Goal: Transaction & Acquisition: Subscribe to service/newsletter

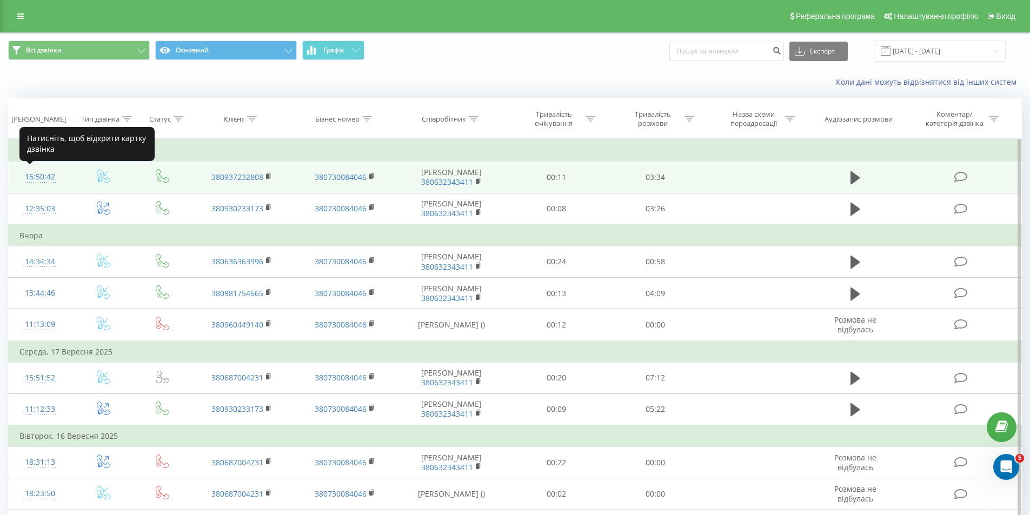
click at [42, 173] on div "16:50:42" at bounding box center [40, 177] width 42 height 21
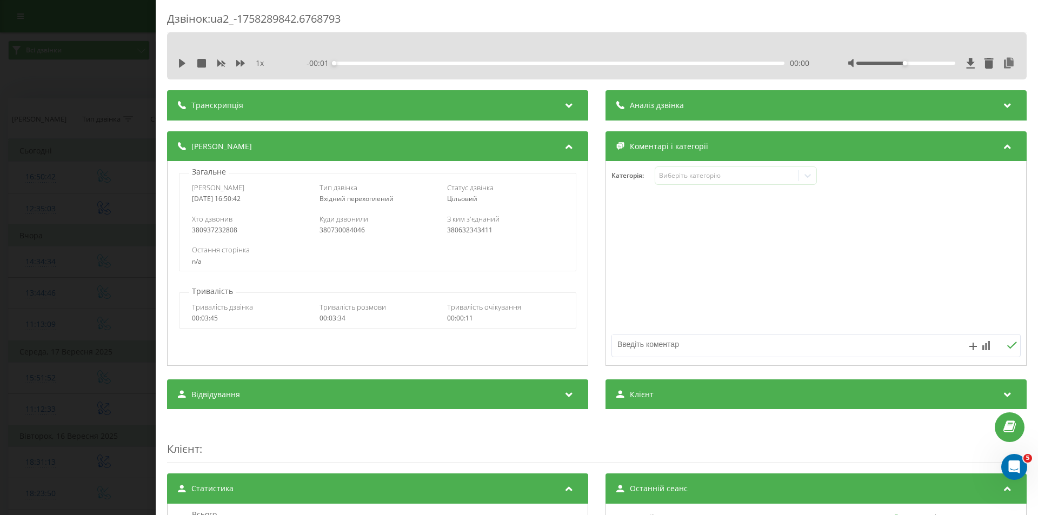
click at [698, 94] on div "Аналіз дзвінка" at bounding box center [816, 105] width 421 height 30
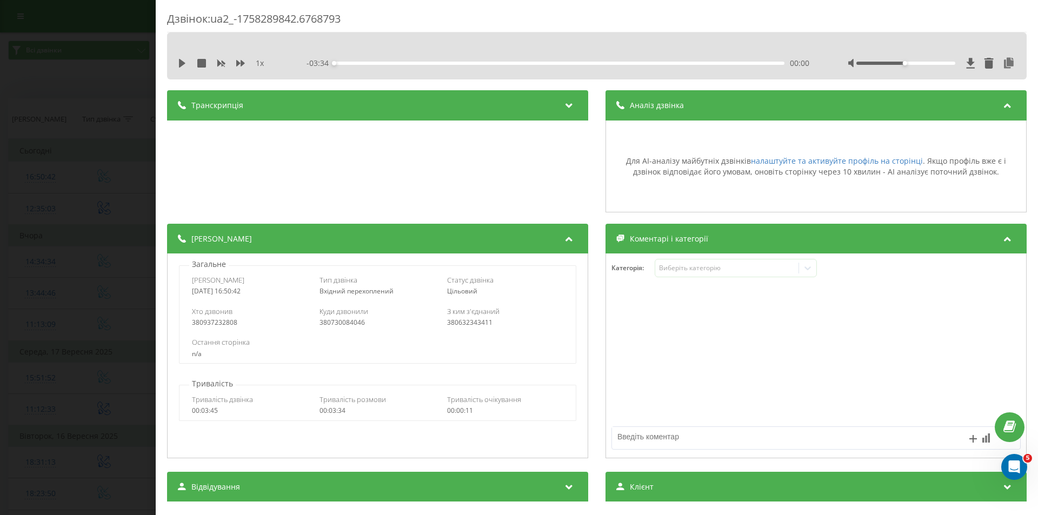
click at [698, 94] on div "Аналіз дзвінка" at bounding box center [816, 105] width 421 height 30
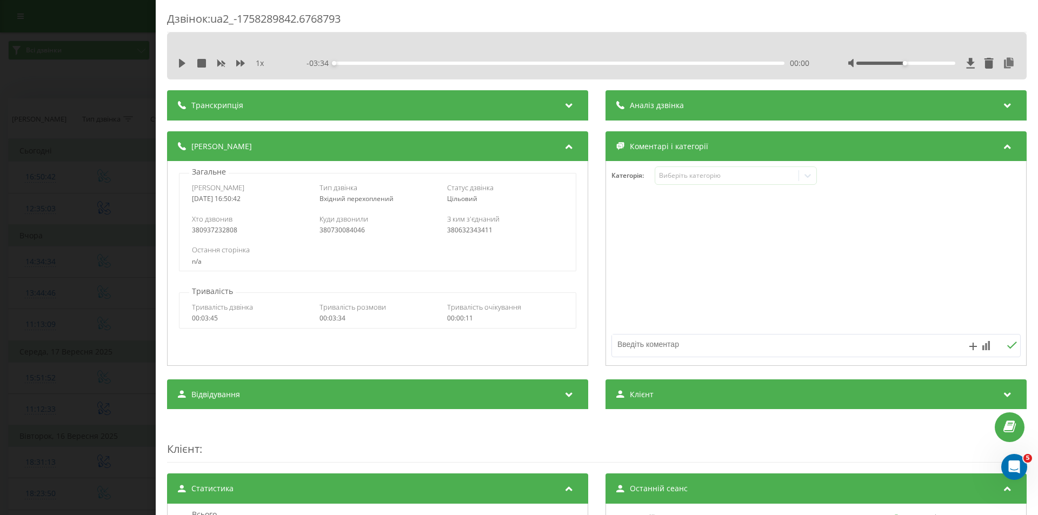
click at [0, 143] on div "Дзвінок : ua2_-1758289842.6768793 1 x - 03:34 00:00 00:00 Транскрипція Для AI-а…" at bounding box center [519, 257] width 1038 height 515
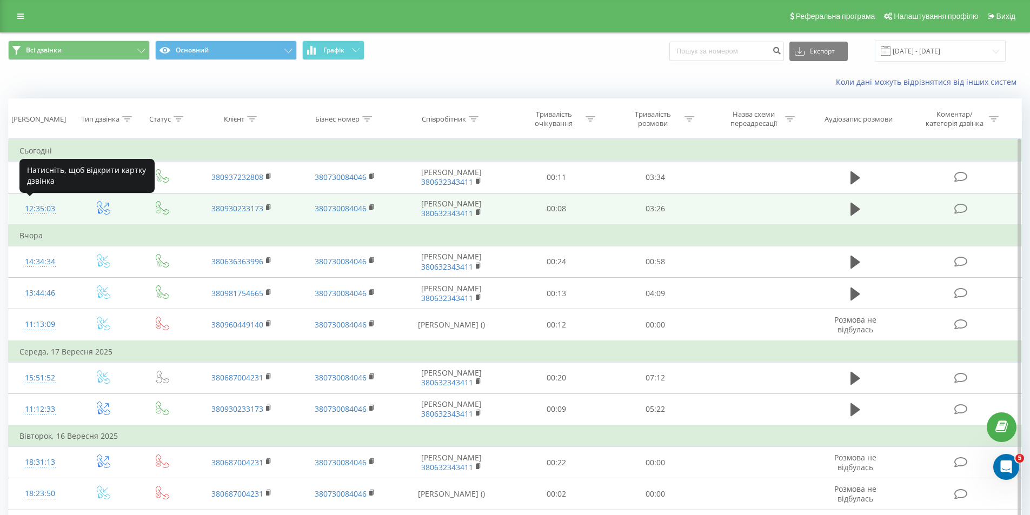
click at [48, 209] on div "12:35:03" at bounding box center [40, 208] width 42 height 21
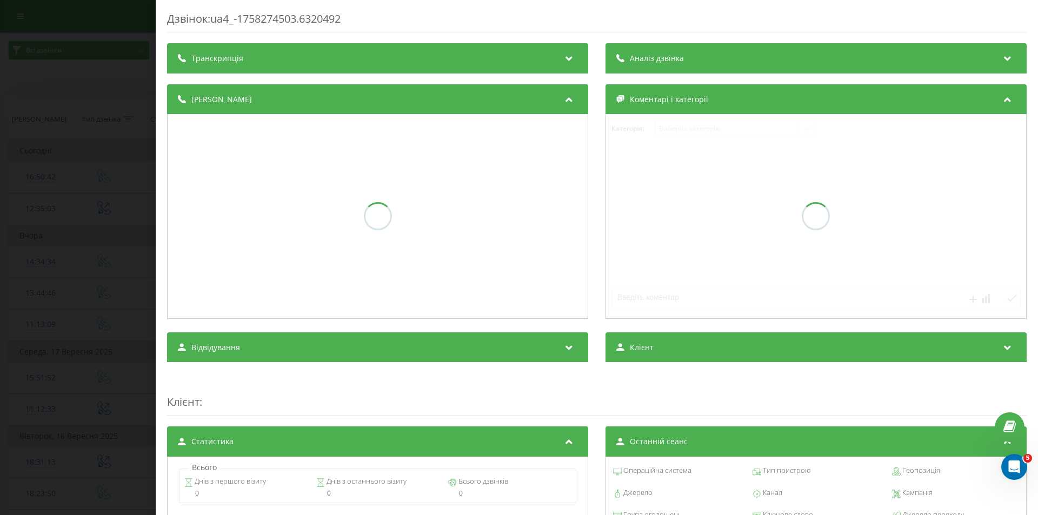
click at [690, 66] on div "Дзвінок : ua4_-1758274503.6320492 Транскрипція Аналіз дзвінка Деталі дзвінка Ко…" at bounding box center [597, 393] width 860 height 765
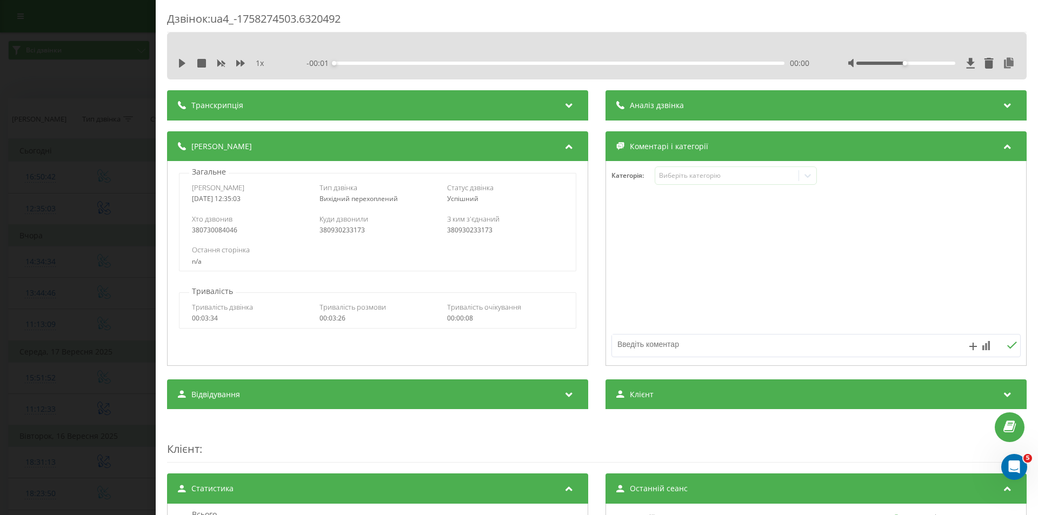
click at [686, 96] on div "Аналіз дзвінка" at bounding box center [816, 105] width 421 height 30
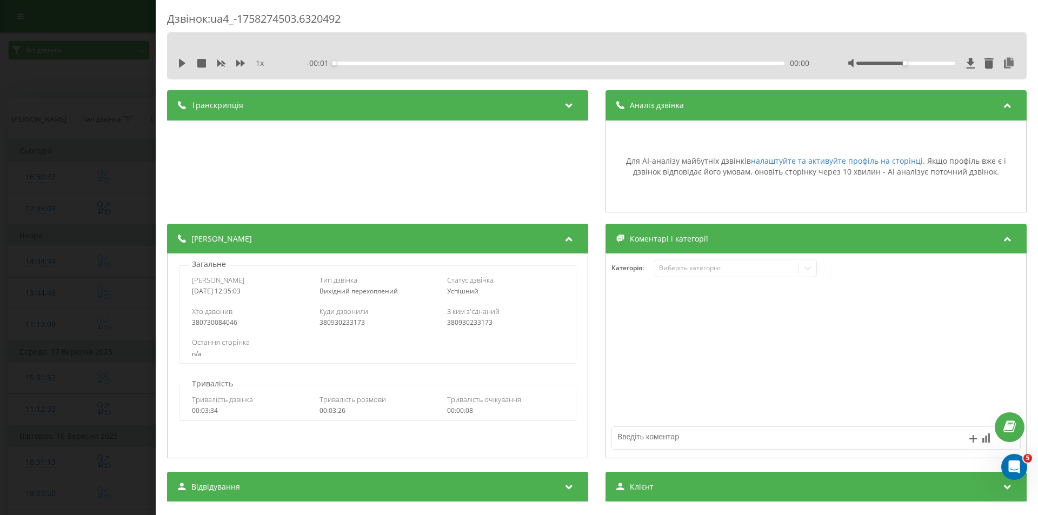
click at [686, 97] on div "Аналіз дзвінка" at bounding box center [816, 105] width 421 height 30
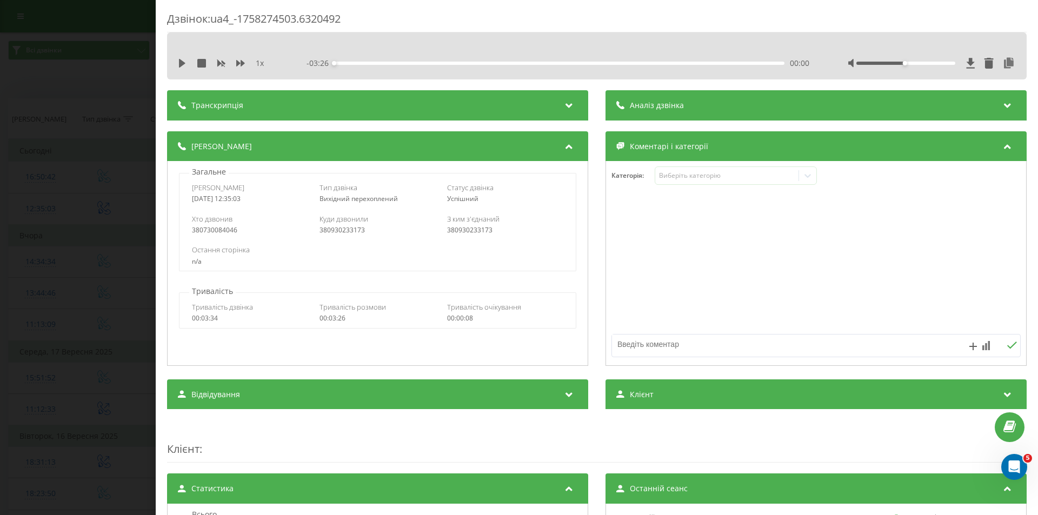
click at [0, 208] on div "Дзвінок : ua4_-1758274503.6320492 1 x - 03:26 00:00 00:00 Транскрипція Для AI-а…" at bounding box center [519, 257] width 1038 height 515
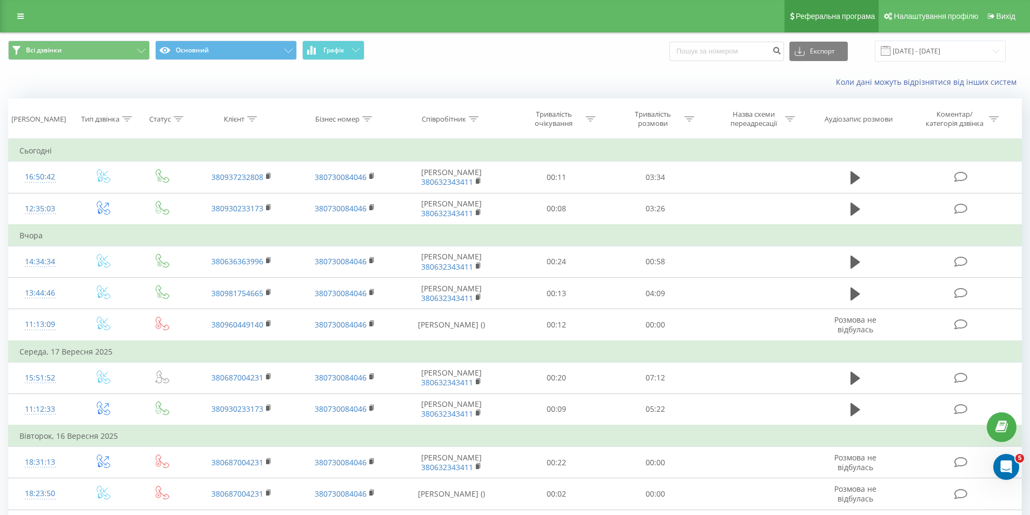
click at [863, 20] on span "Реферальна програма" at bounding box center [836, 16] width 80 height 9
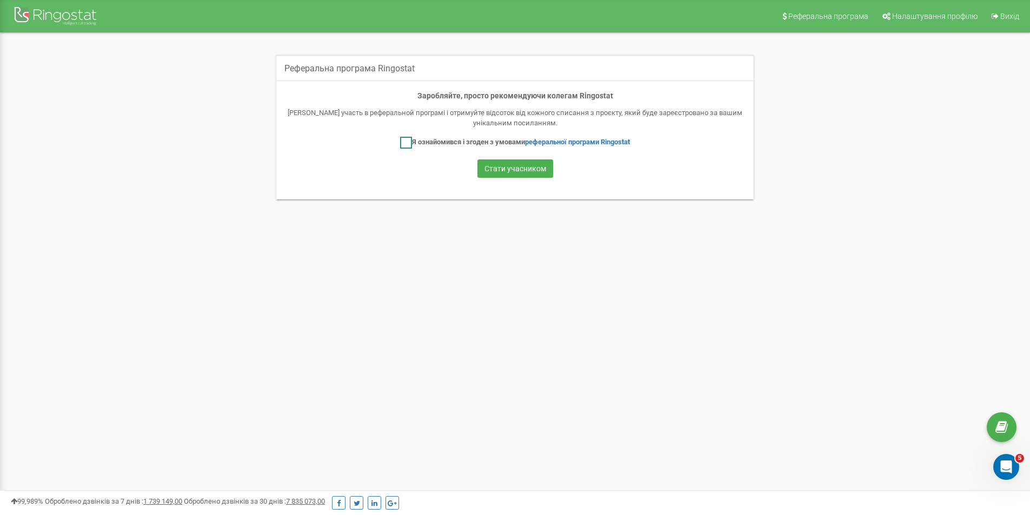
click at [425, 141] on label "Я ознайомився і згоден з умовами реферальної програми Ringostat" at bounding box center [515, 143] width 230 height 12
checkbox input "true"
click at [499, 173] on button "Стати учасником" at bounding box center [516, 169] width 76 height 18
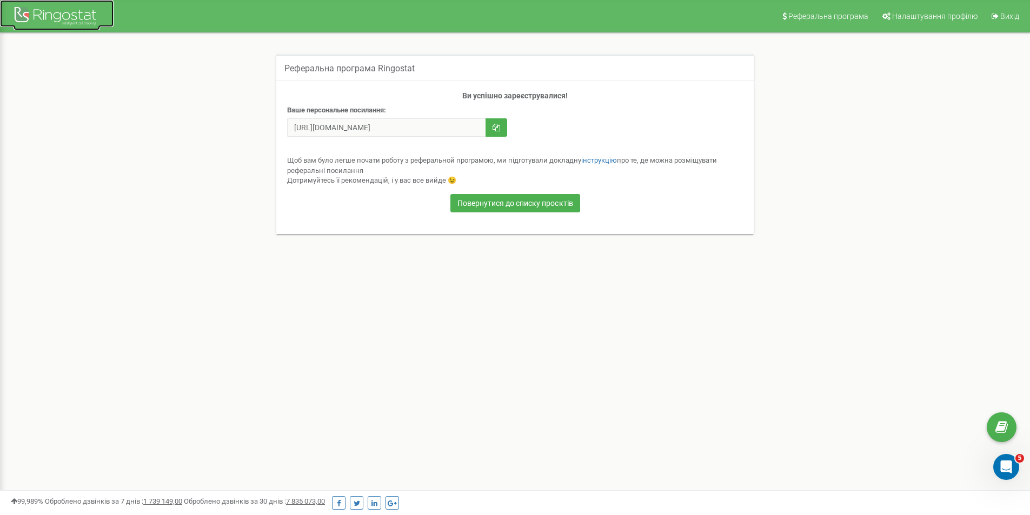
drag, startPoint x: 66, startPoint y: 10, endPoint x: 72, endPoint y: 8, distance: 6.7
click at [68, 9] on div at bounding box center [57, 17] width 87 height 26
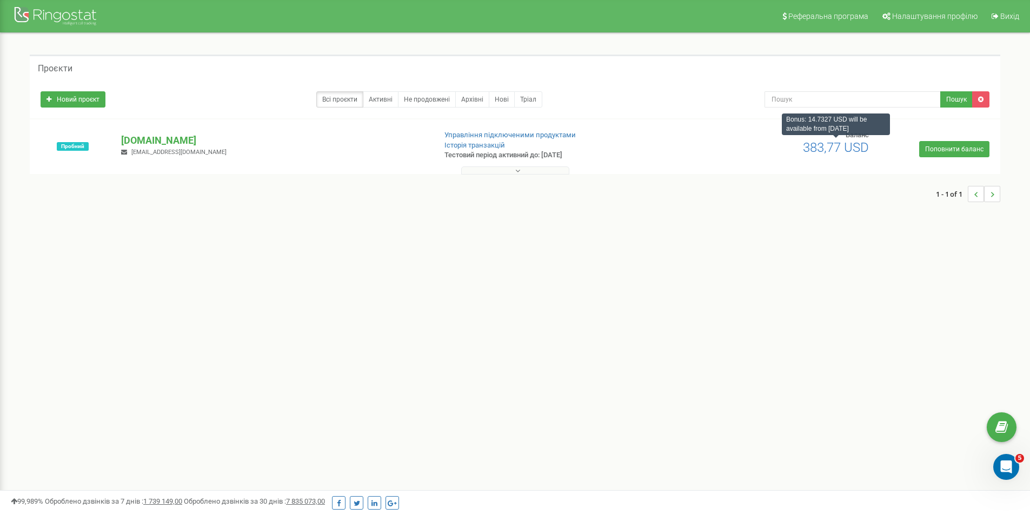
click at [830, 151] on span "383,77 USD" at bounding box center [836, 147] width 66 height 15
click at [176, 135] on p "[DOMAIN_NAME]" at bounding box center [274, 141] width 306 height 14
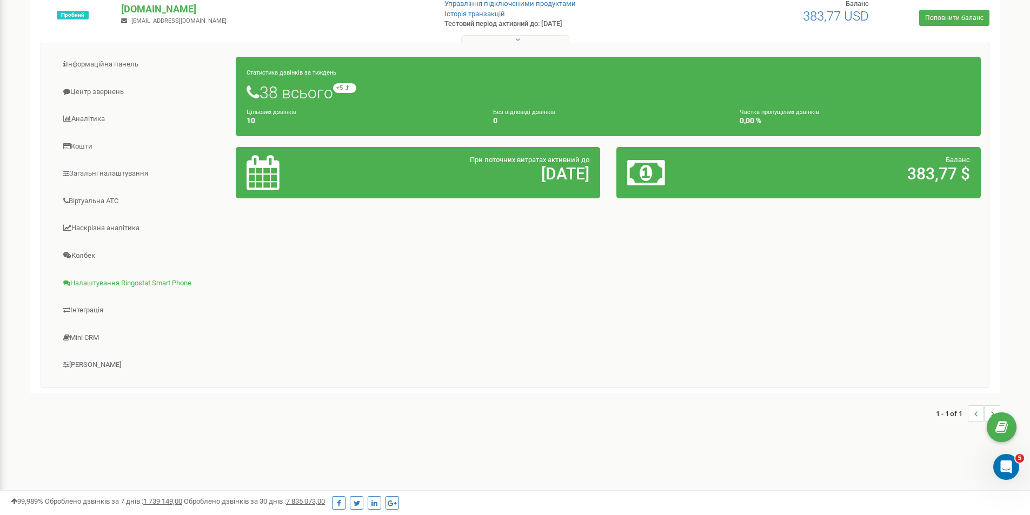
scroll to position [134, 0]
